Goal: Task Accomplishment & Management: Manage account settings

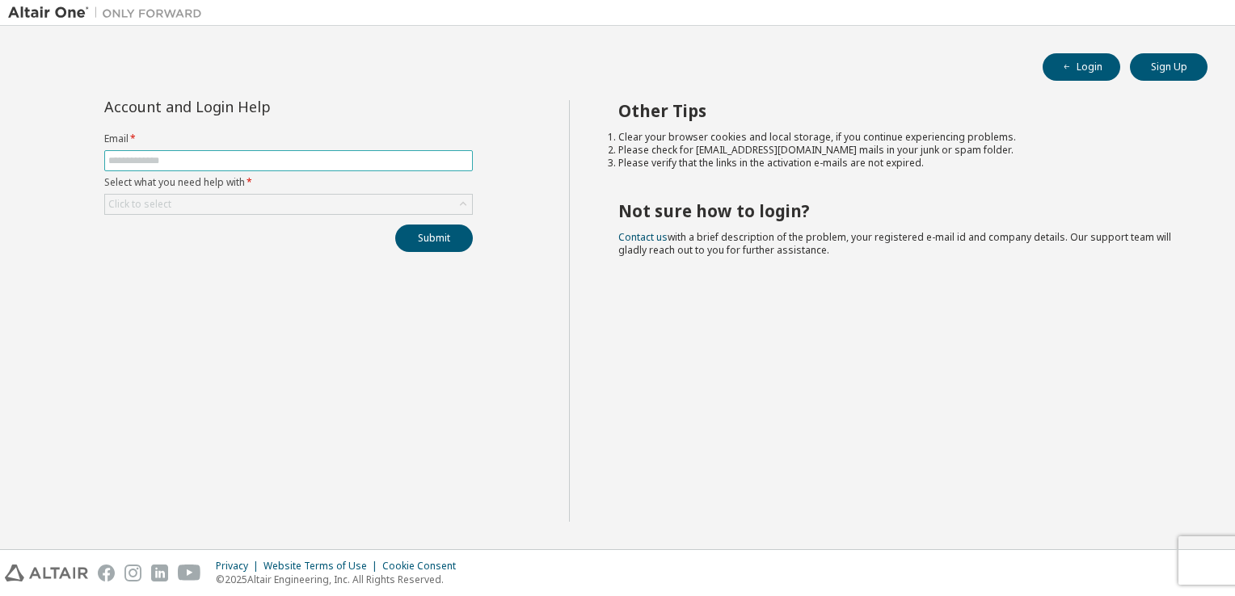
click at [359, 166] on input "text" at bounding box center [288, 160] width 360 height 13
type input "**********"
click at [279, 206] on div "Click to select" at bounding box center [288, 204] width 367 height 19
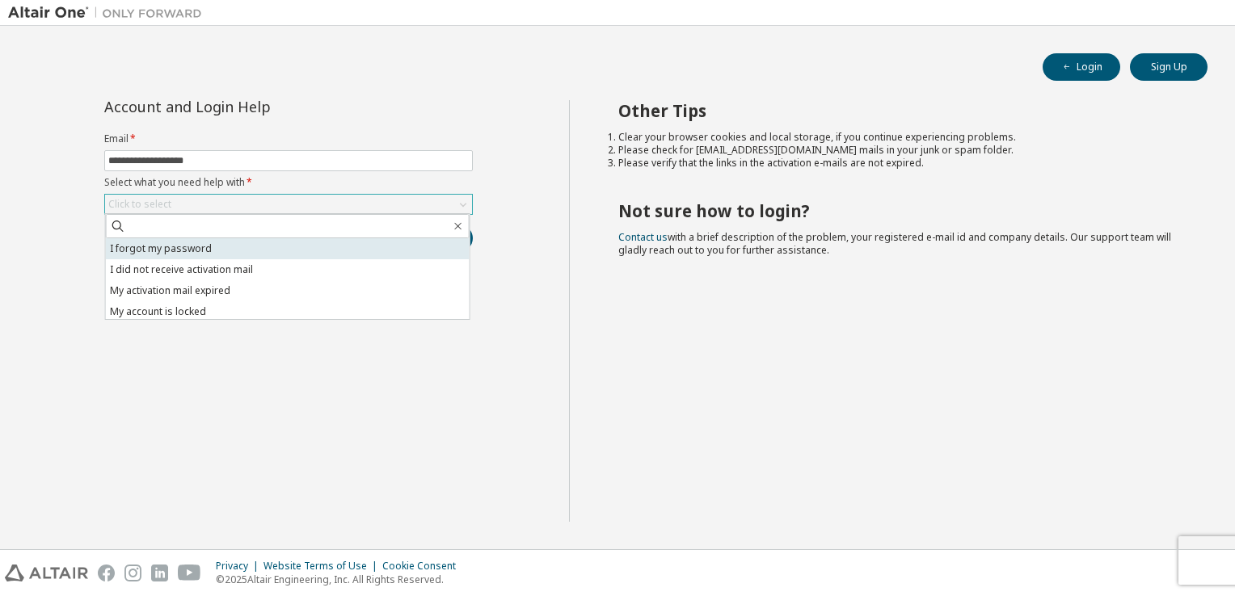
click at [278, 249] on li "I forgot my password" at bounding box center [288, 248] width 364 height 21
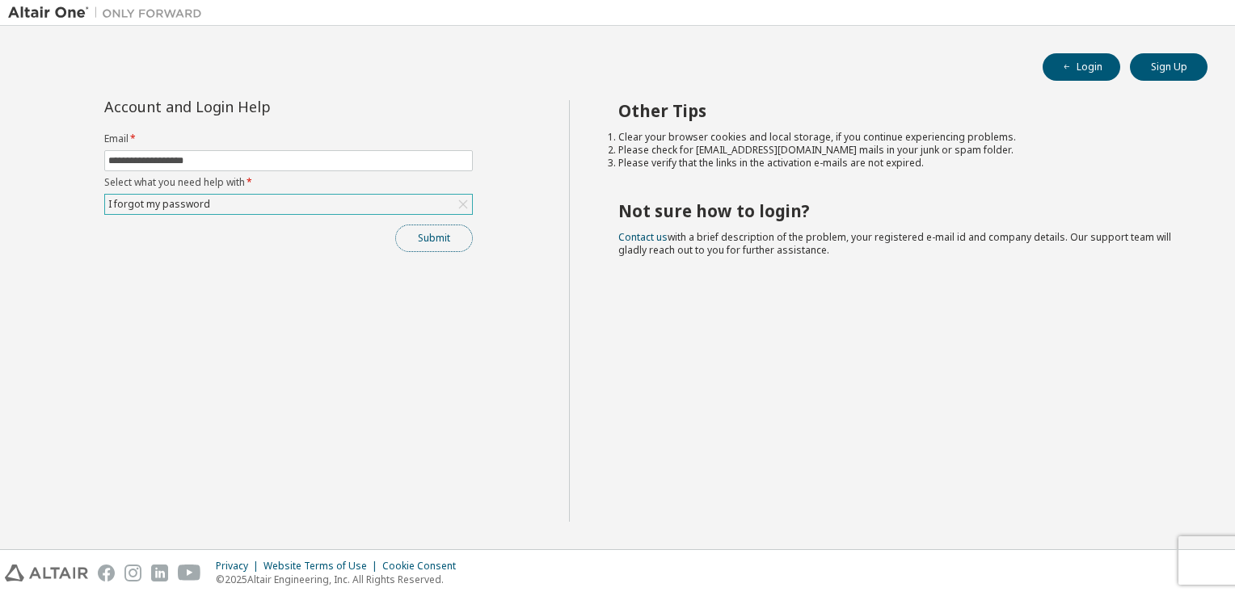
click at [412, 243] on button "Submit" at bounding box center [434, 238] width 78 height 27
click at [449, 234] on button "Submit" at bounding box center [434, 238] width 78 height 27
click at [458, 163] on input "text" at bounding box center [288, 160] width 360 height 13
type input "**********"
click at [208, 203] on div "Click to select" at bounding box center [288, 204] width 367 height 19
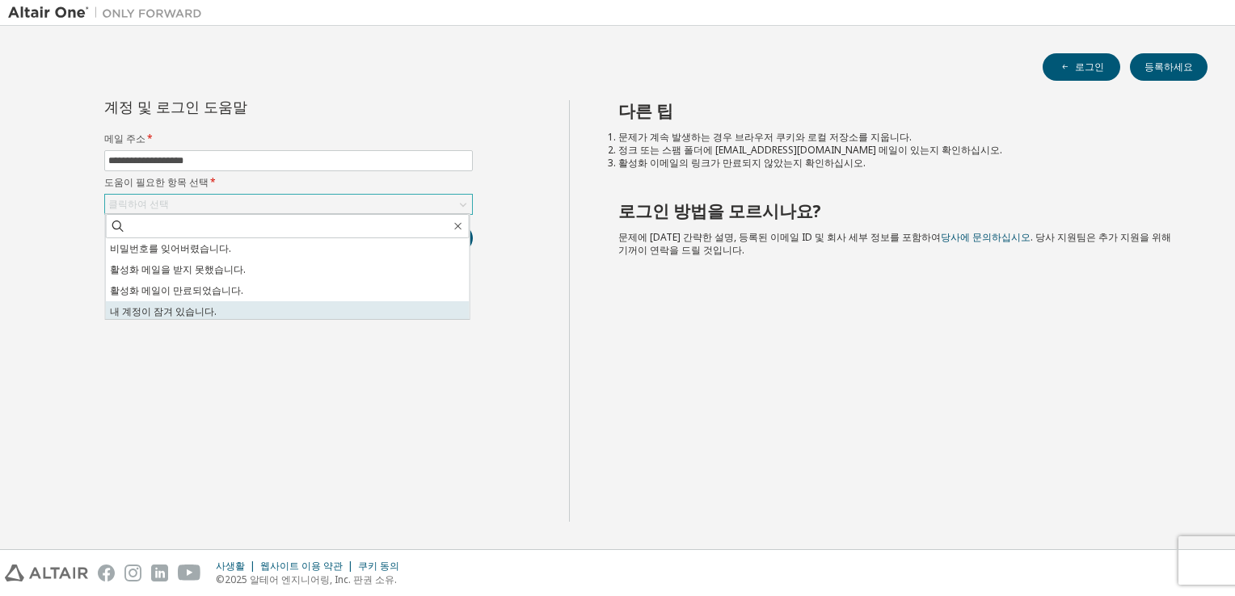
click at [267, 315] on li "내 계정이 잠겨 있습니다." at bounding box center [288, 311] width 364 height 21
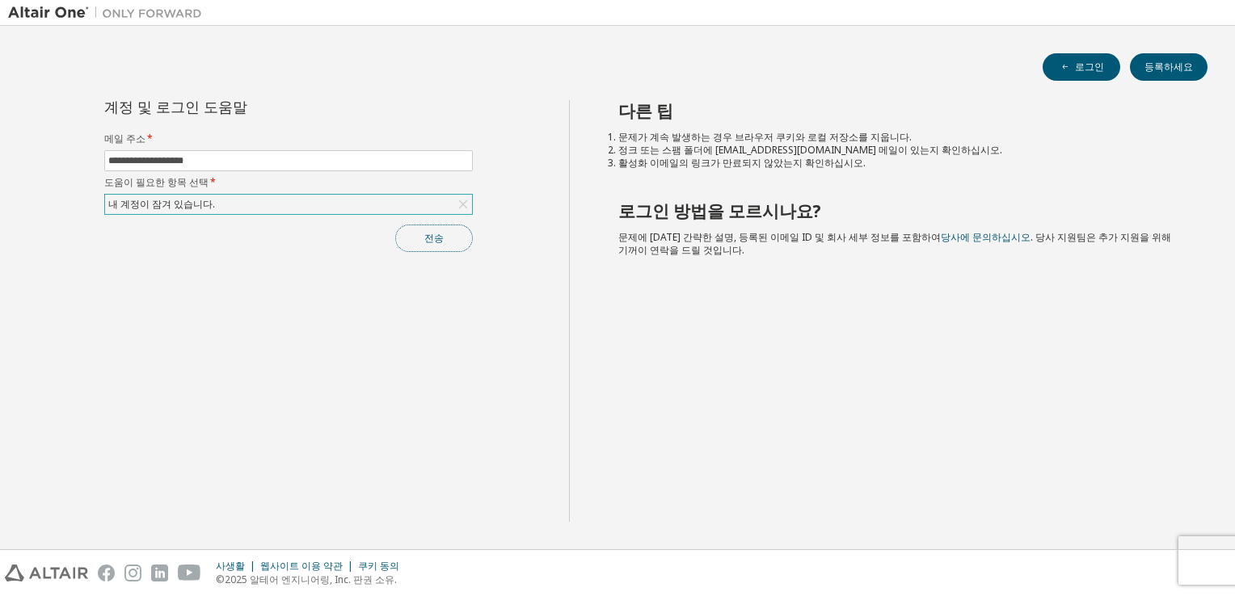
click at [443, 241] on button "전송" at bounding box center [434, 238] width 78 height 27
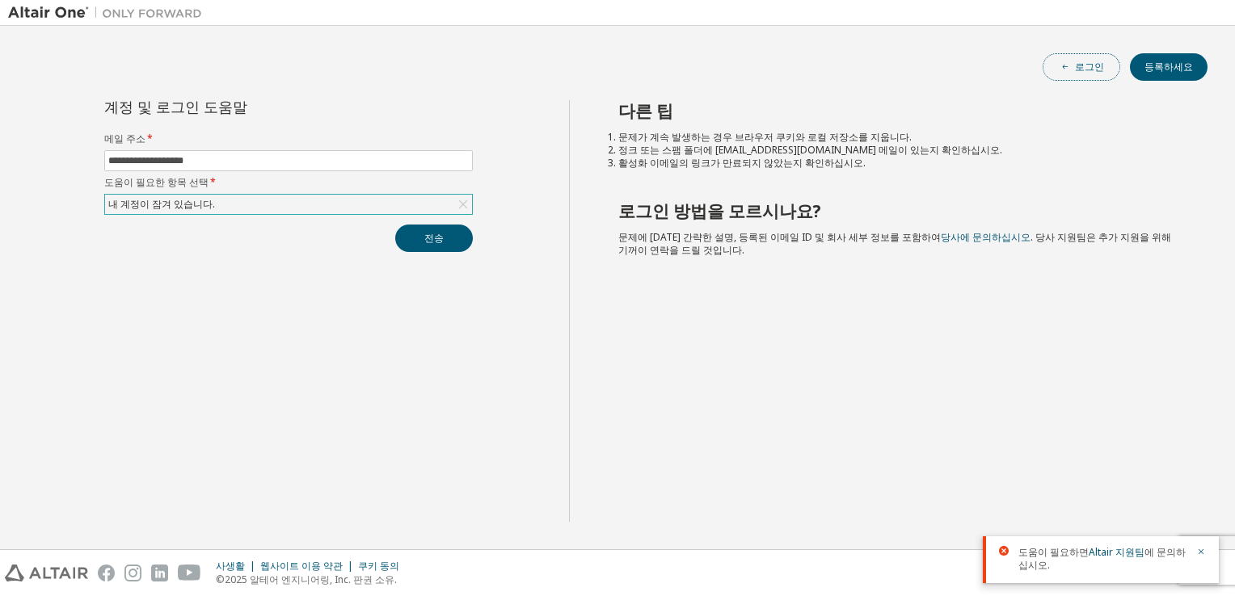
click at [1101, 73] on font "로그인" at bounding box center [1089, 67] width 29 height 13
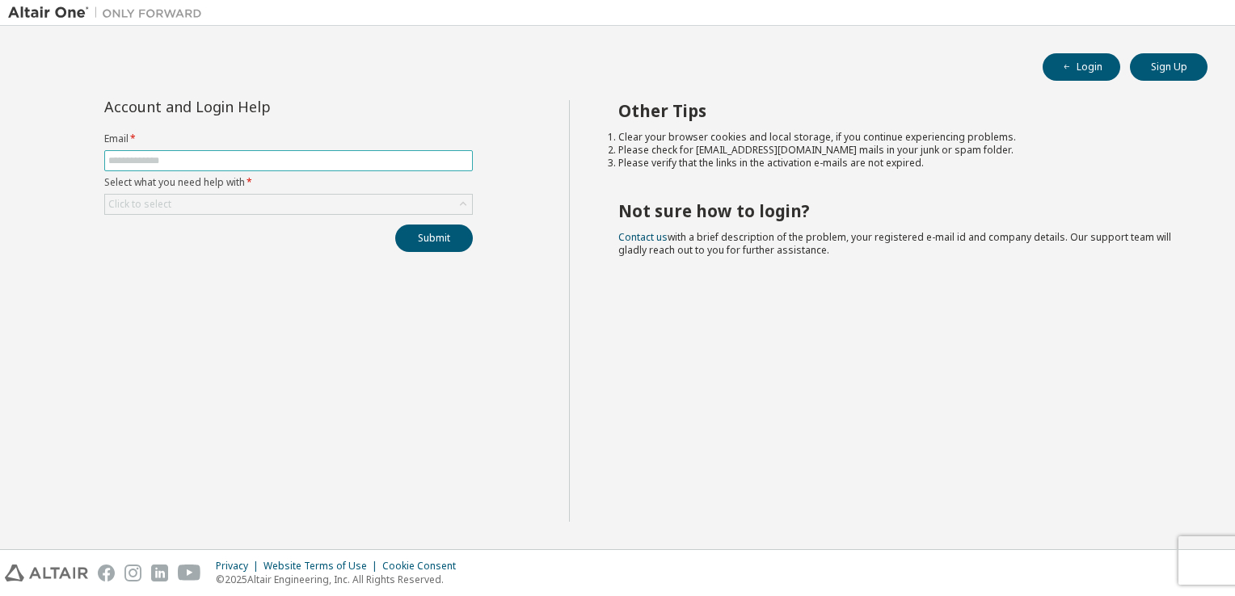
click at [259, 160] on input "text" at bounding box center [288, 160] width 360 height 13
type input "**********"
click at [237, 202] on div "Click to select" at bounding box center [288, 204] width 367 height 19
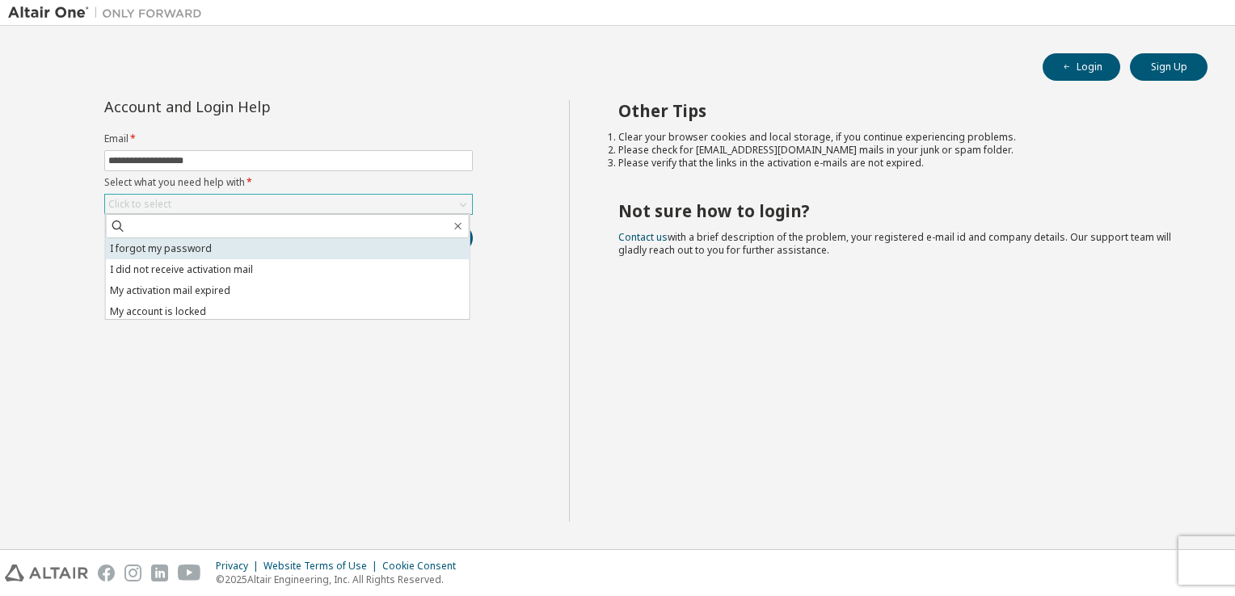
click at [236, 248] on li "I forgot my password" at bounding box center [288, 248] width 364 height 21
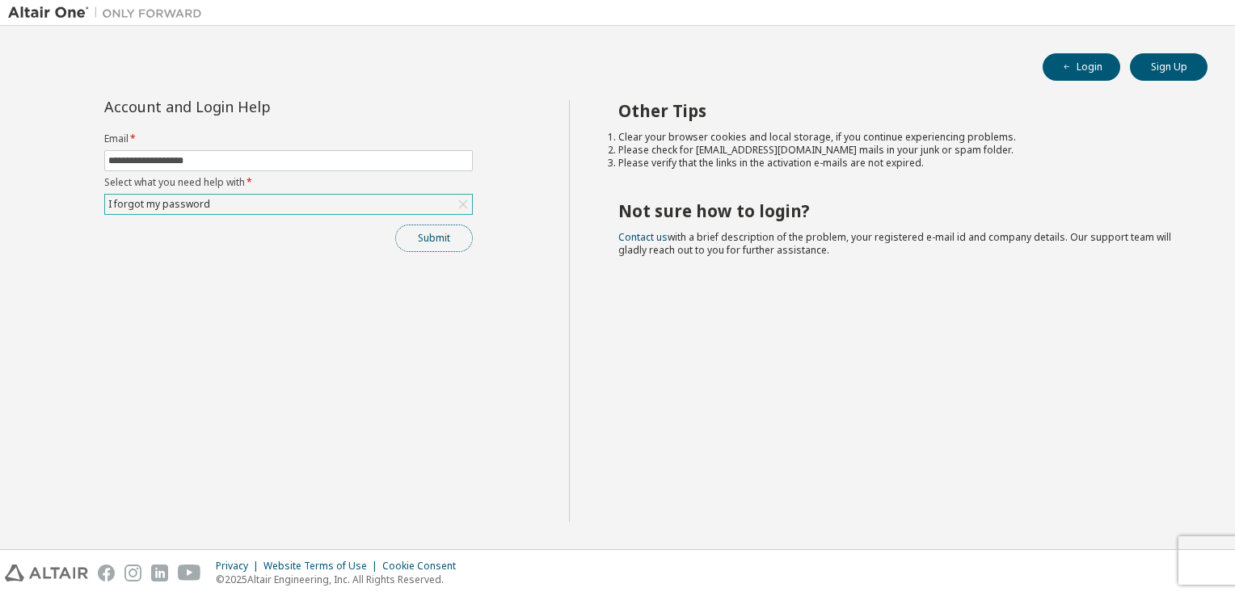
click at [434, 246] on button "Submit" at bounding box center [434, 238] width 78 height 27
